Goal: Register for event/course

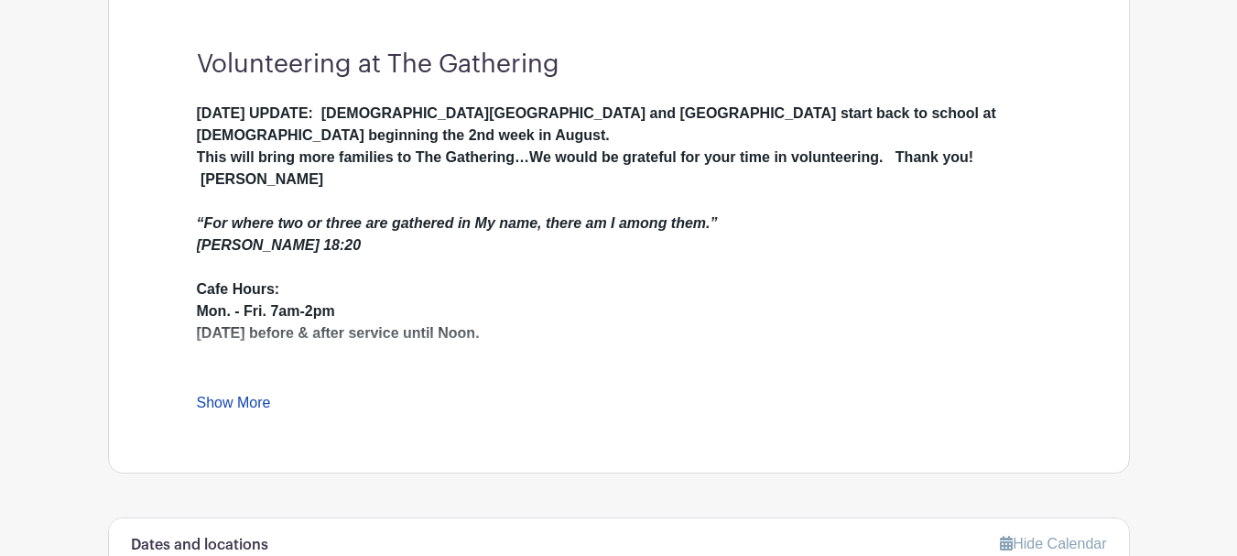
scroll to position [550, 0]
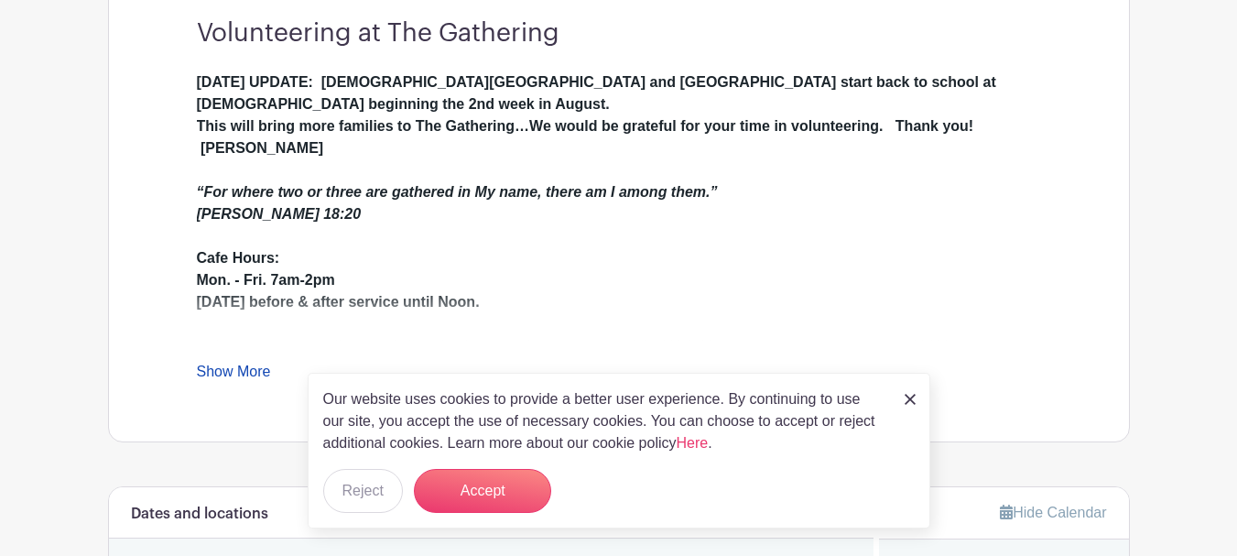
click at [240, 375] on link "Show More" at bounding box center [234, 375] width 74 height 23
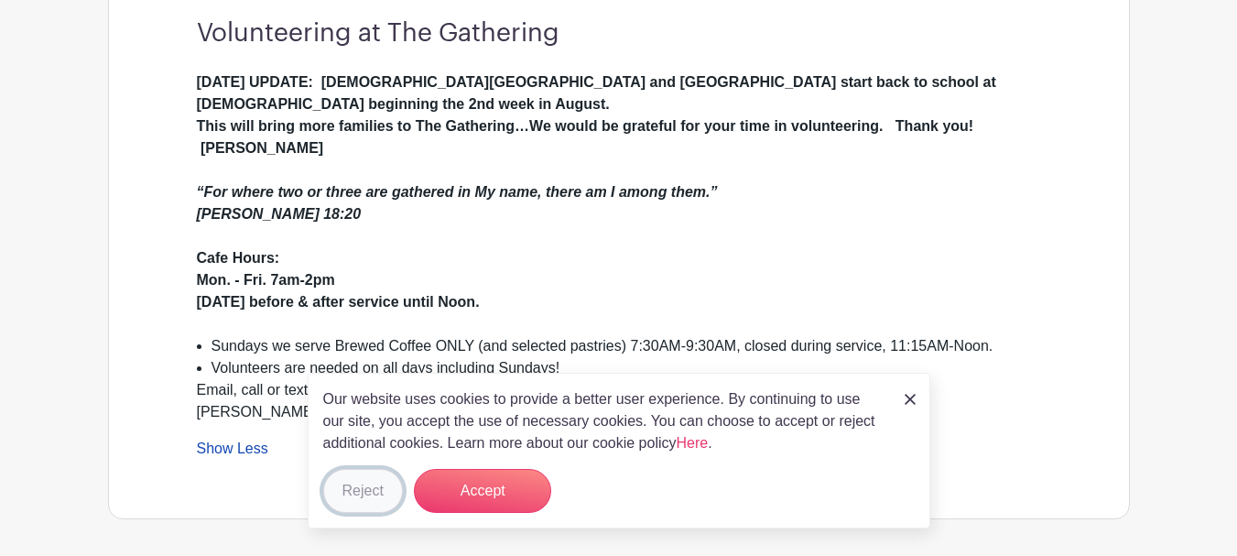
click at [347, 489] on button "Reject" at bounding box center [363, 491] width 80 height 44
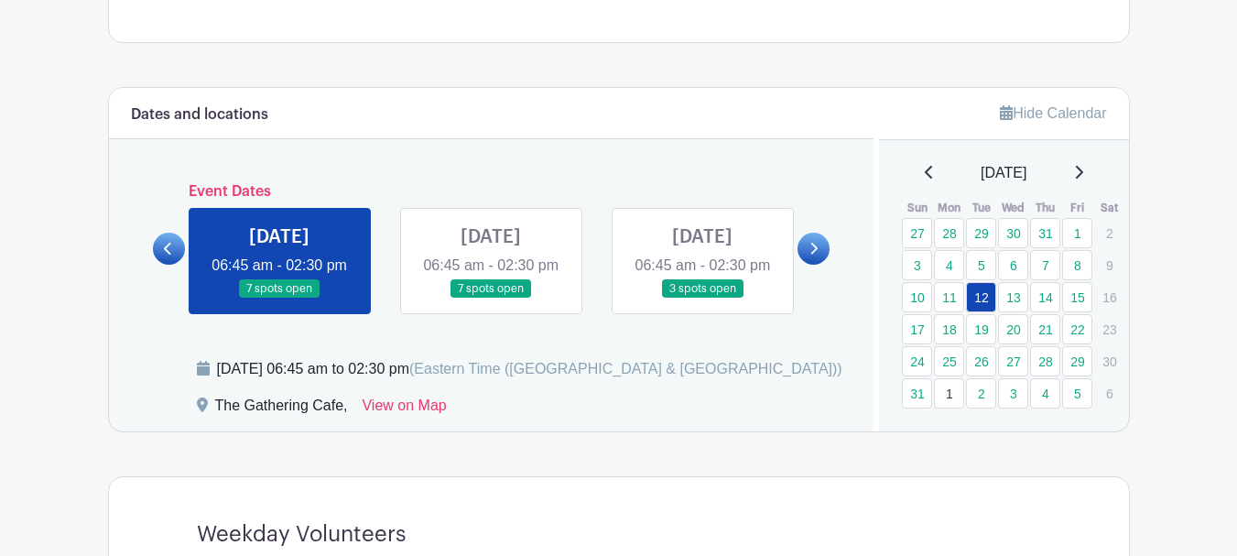
scroll to position [1008, 0]
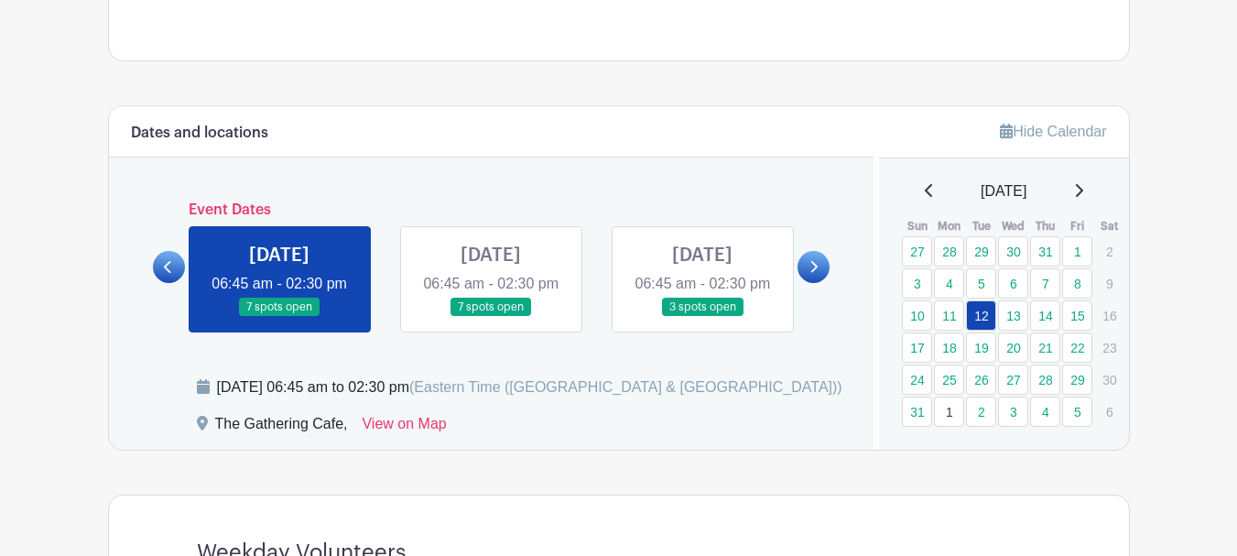
click at [491, 317] on link at bounding box center [491, 317] width 0 height 0
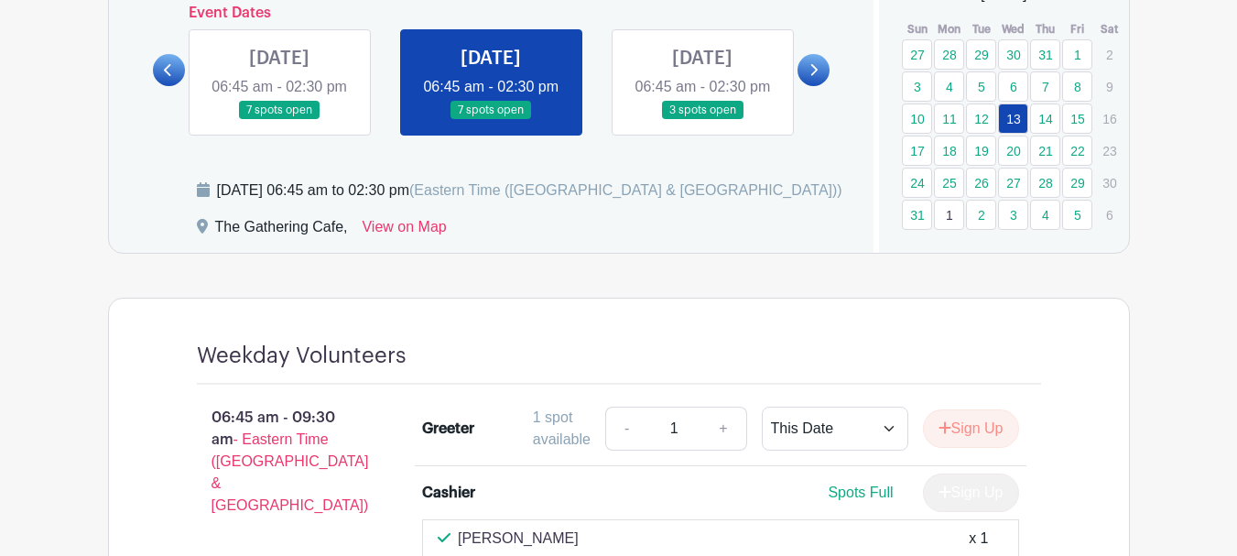
scroll to position [1099, 0]
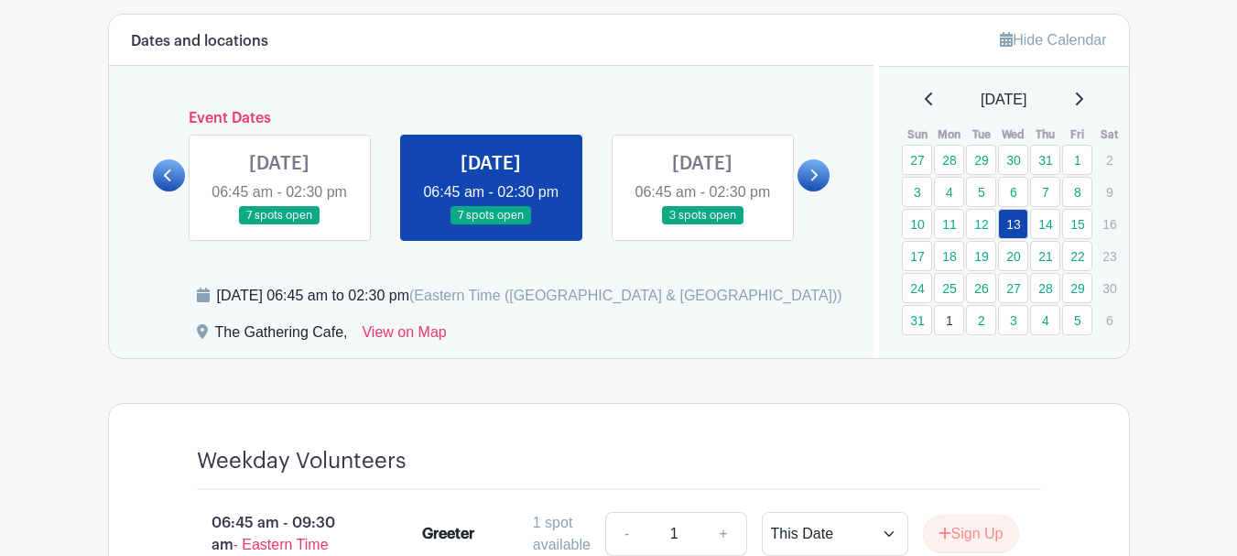
click at [703, 225] on link at bounding box center [703, 225] width 0 height 0
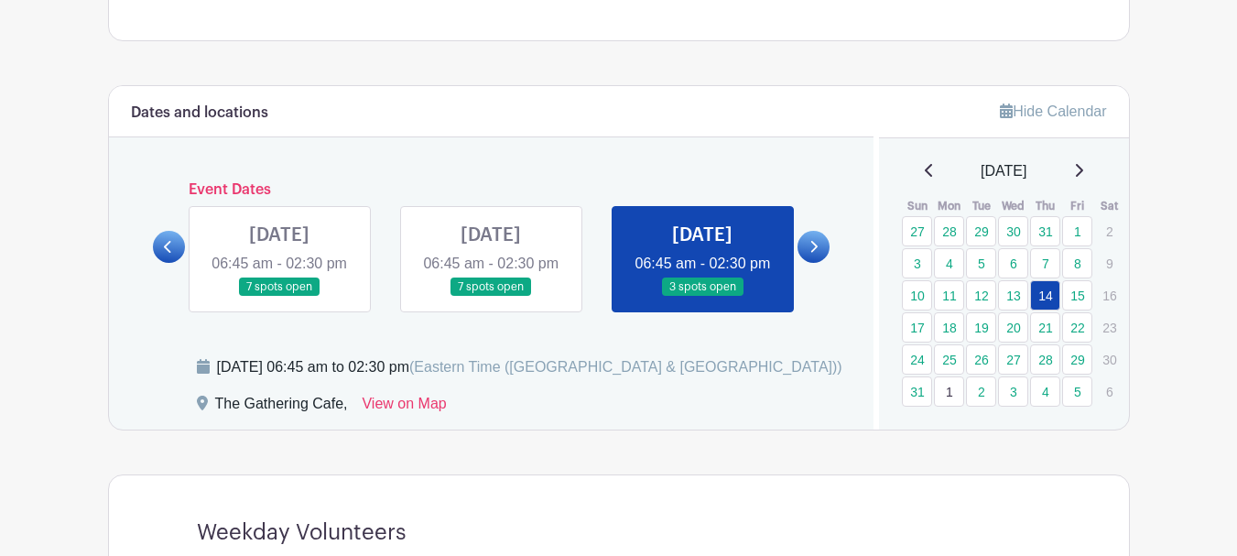
scroll to position [1008, 0]
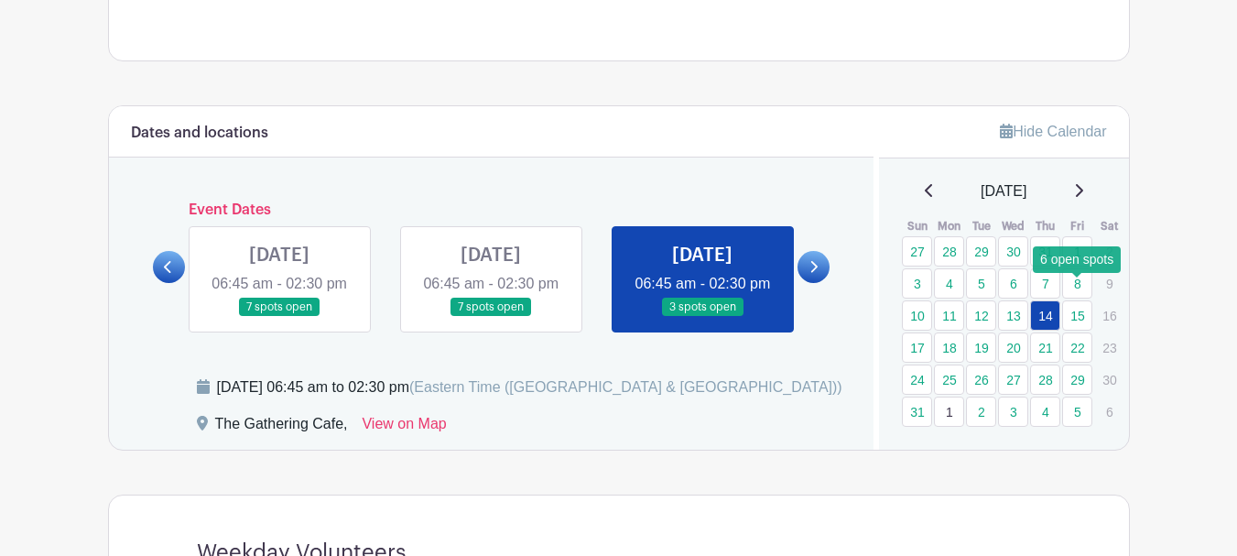
click at [1082, 300] on link "15" at bounding box center [1078, 315] width 30 height 30
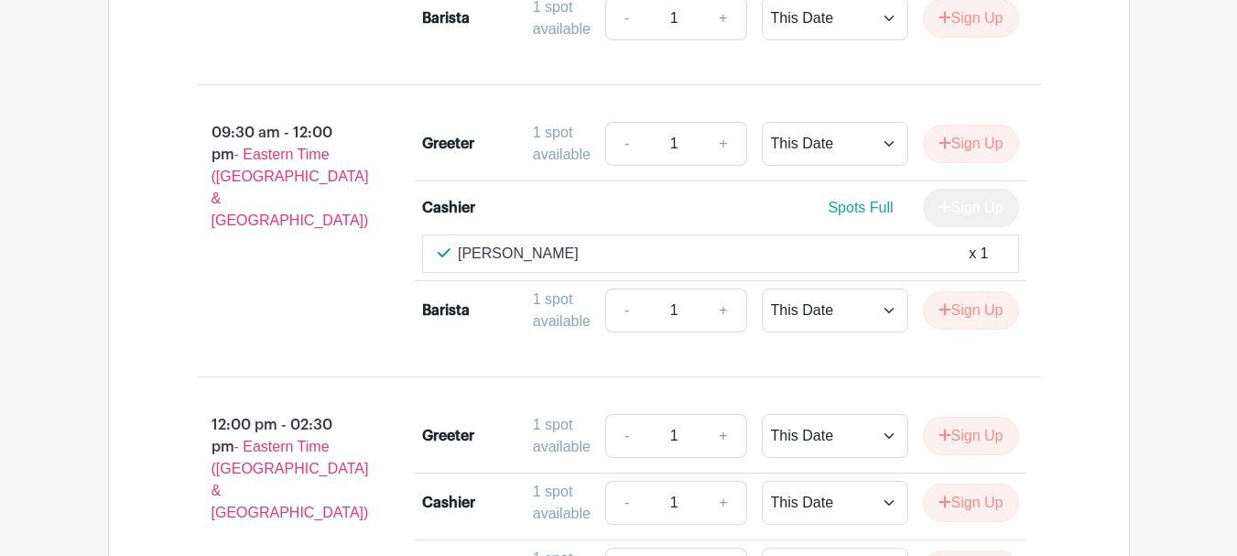
scroll to position [1739, 0]
click at [537, 264] on p "[PERSON_NAME]" at bounding box center [518, 253] width 121 height 22
click at [503, 264] on p "[PERSON_NAME]" at bounding box center [518, 253] width 121 height 22
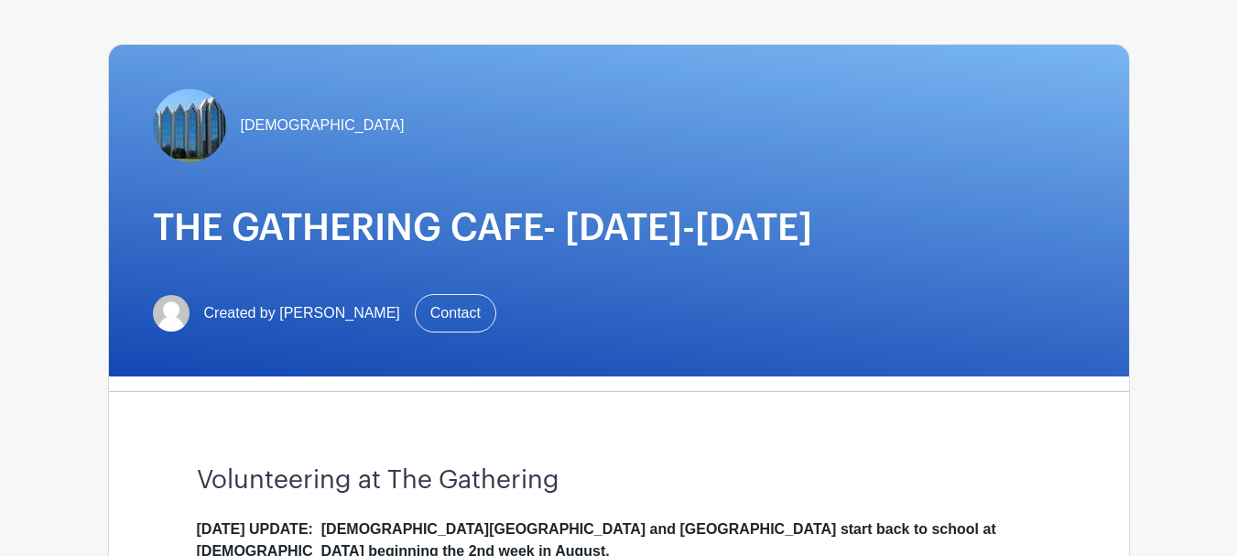
scroll to position [0, 0]
